Goal: Task Accomplishment & Management: Manage account settings

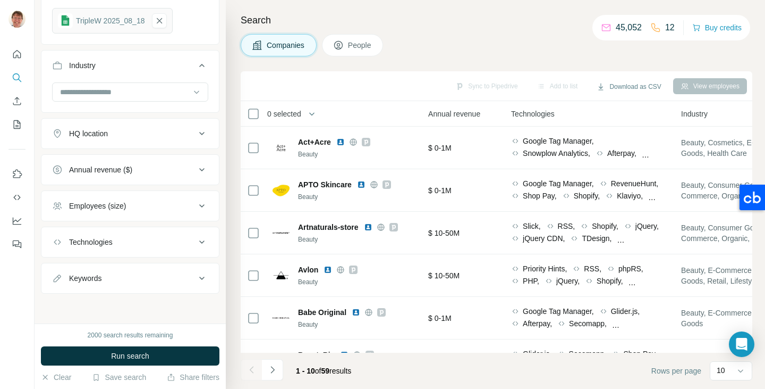
scroll to position [2432, 0]
click at [280, 113] on span "0 selected" at bounding box center [284, 113] width 34 height 11
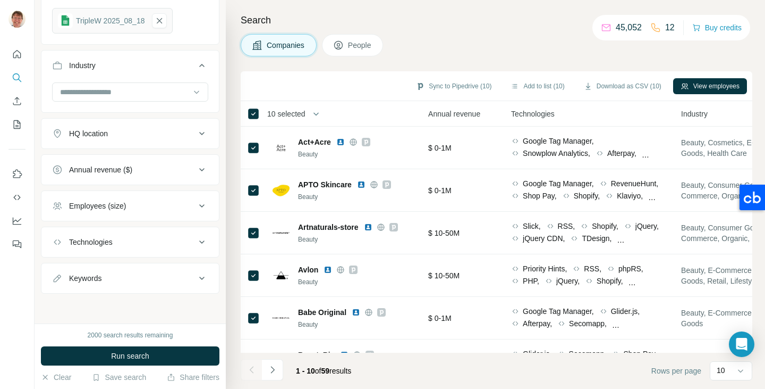
click at [288, 114] on span "10 selected" at bounding box center [286, 113] width 38 height 11
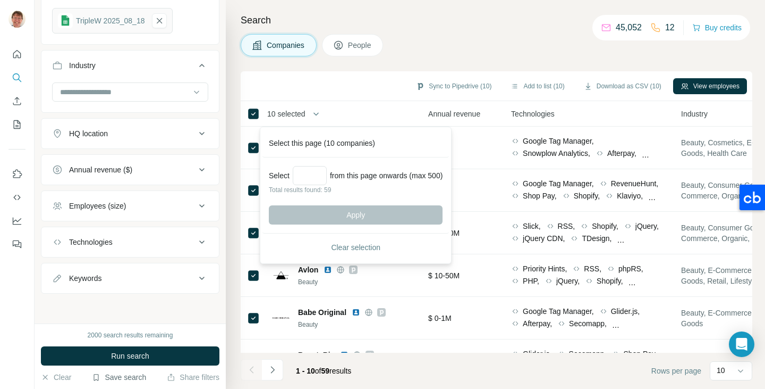
click at [122, 377] on button "Save search" at bounding box center [119, 377] width 54 height 11
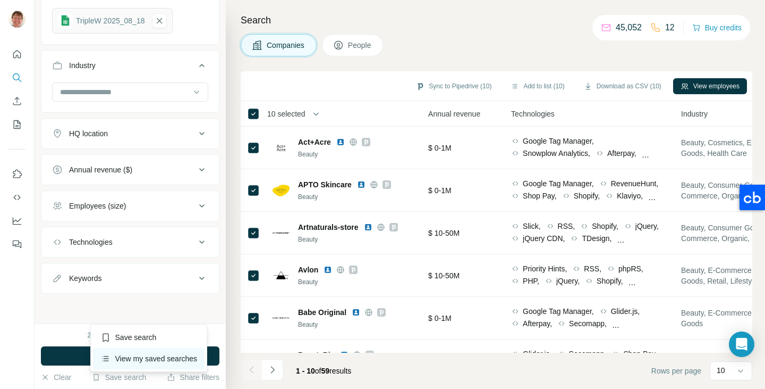
click at [128, 359] on div "View my saved searches" at bounding box center [149, 358] width 112 height 21
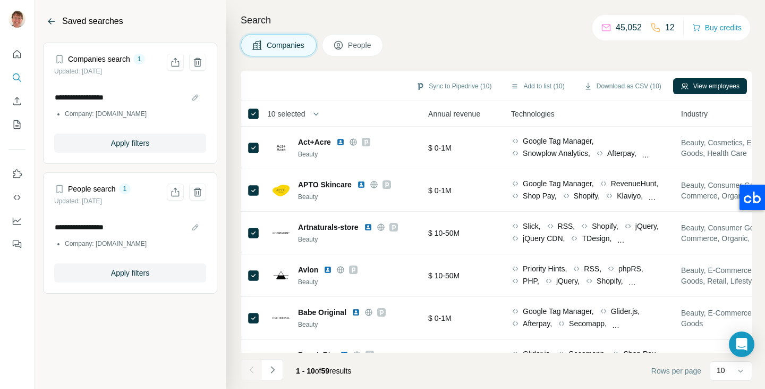
click at [54, 21] on icon "Back" at bounding box center [51, 21] width 7 height 1
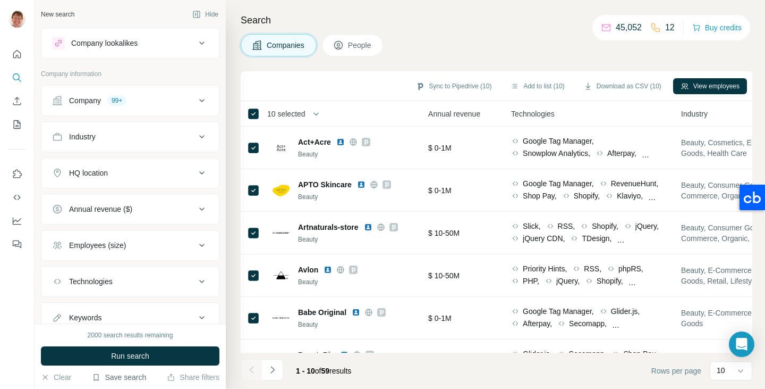
click at [128, 375] on button "Save search" at bounding box center [119, 377] width 54 height 11
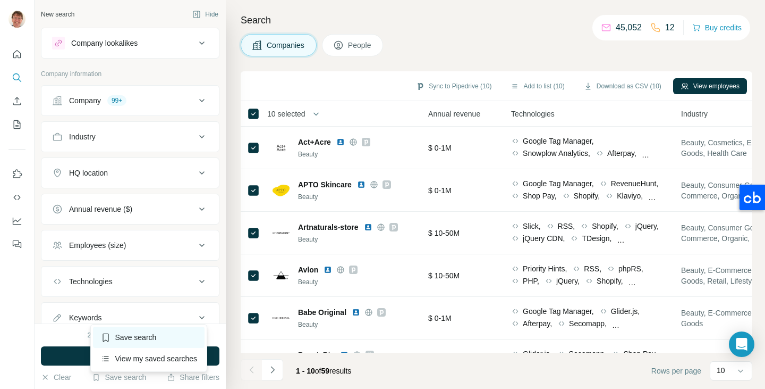
click at [130, 340] on div "Save search" at bounding box center [149, 336] width 112 height 21
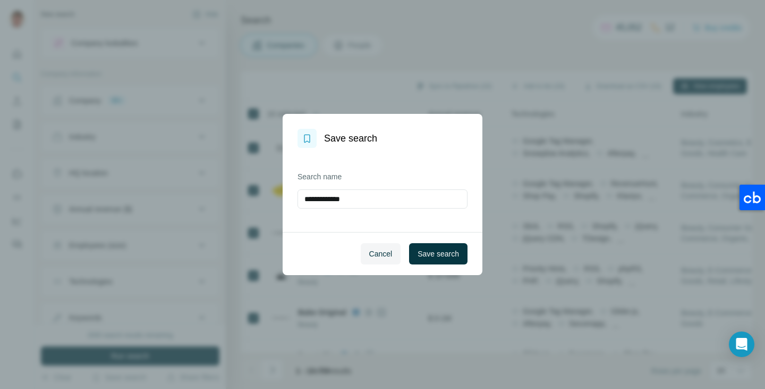
drag, startPoint x: 361, startPoint y: 200, endPoint x: 274, endPoint y: 187, distance: 87.6
click at [274, 187] on div "**********" at bounding box center [382, 194] width 765 height 389
type input "**********"
click at [429, 252] on span "Save search" at bounding box center [438, 253] width 41 height 11
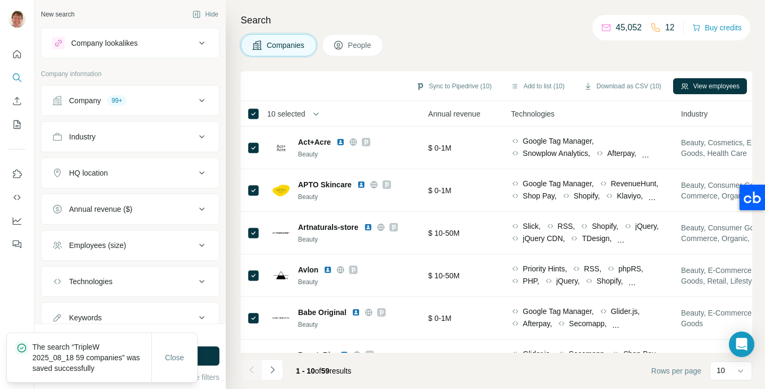
click at [155, 102] on div "Company 99+" at bounding box center [124, 100] width 144 height 11
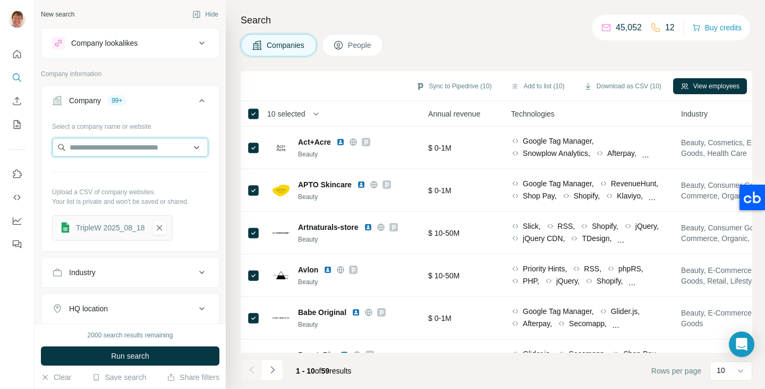
click at [188, 149] on input "text" at bounding box center [130, 147] width 156 height 19
click at [700, 30] on button "Buy credits" at bounding box center [717, 27] width 49 height 15
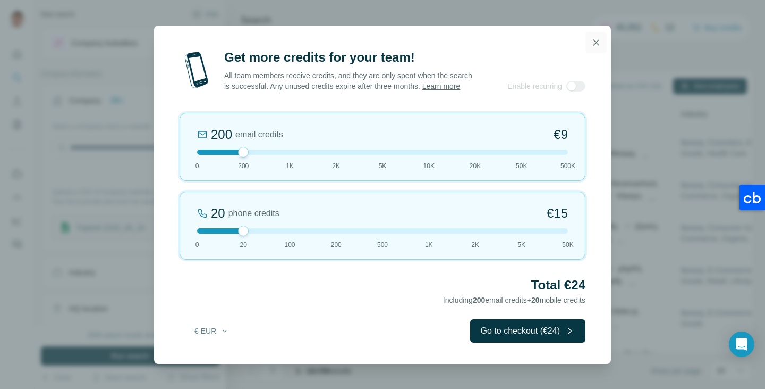
click at [597, 37] on icon "button" at bounding box center [596, 42] width 11 height 11
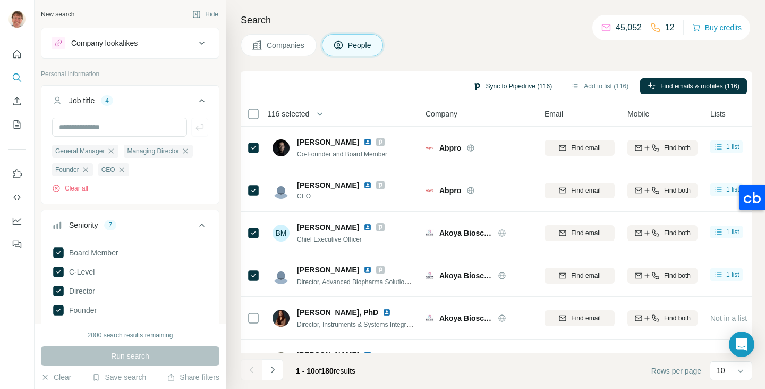
scroll to position [170, 0]
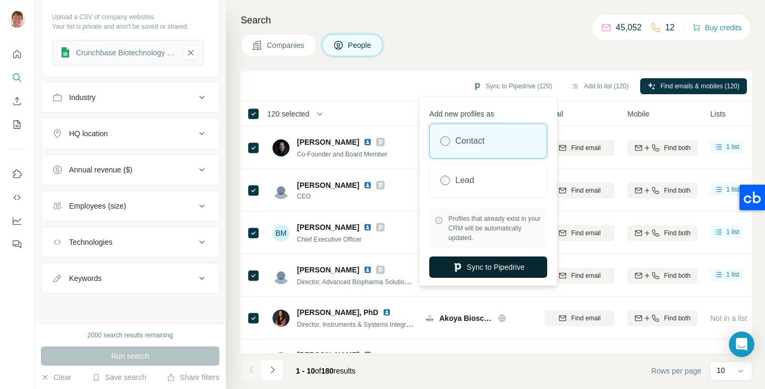
click at [482, 261] on button "Sync to Pipedrive" at bounding box center [488, 266] width 118 height 21
